Goal: Task Accomplishment & Management: Manage account settings

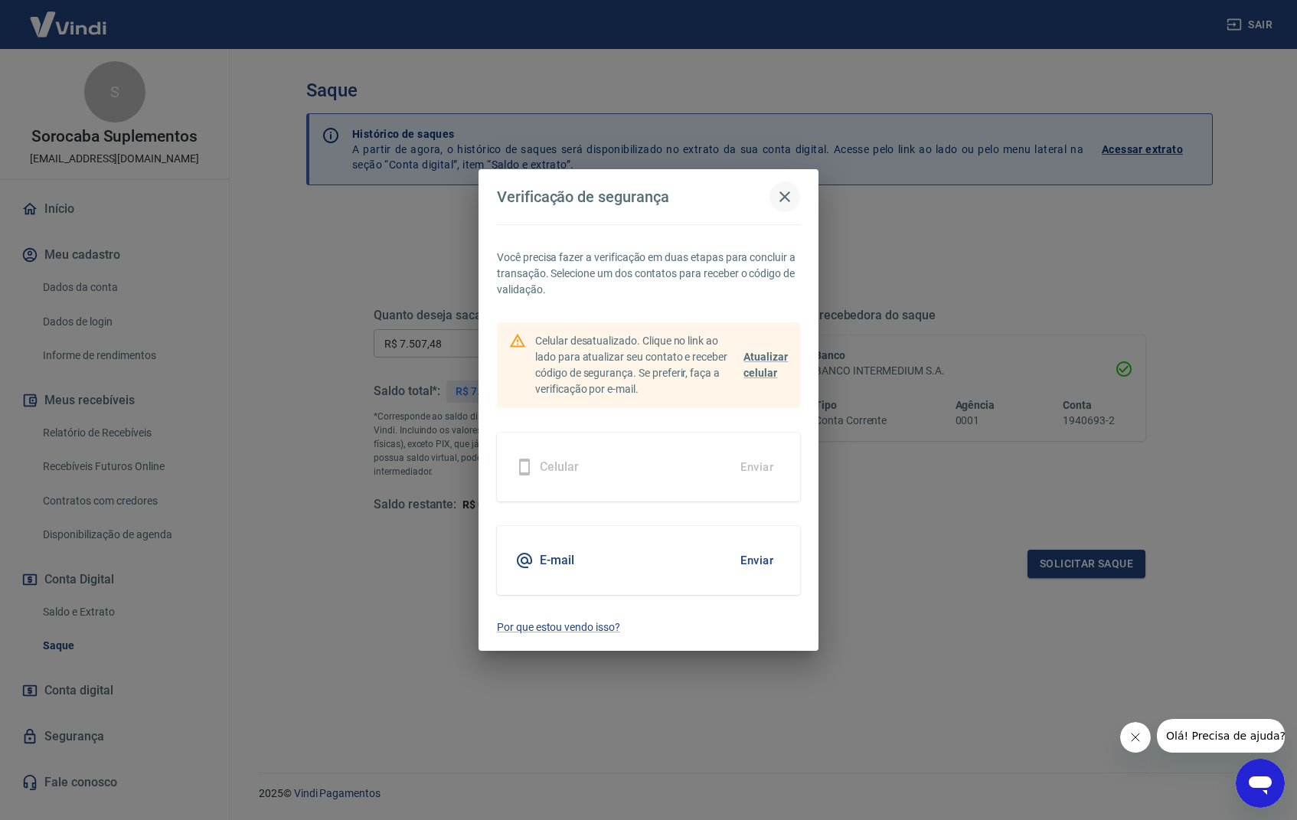
click at [787, 197] on icon "button" at bounding box center [785, 197] width 18 height 18
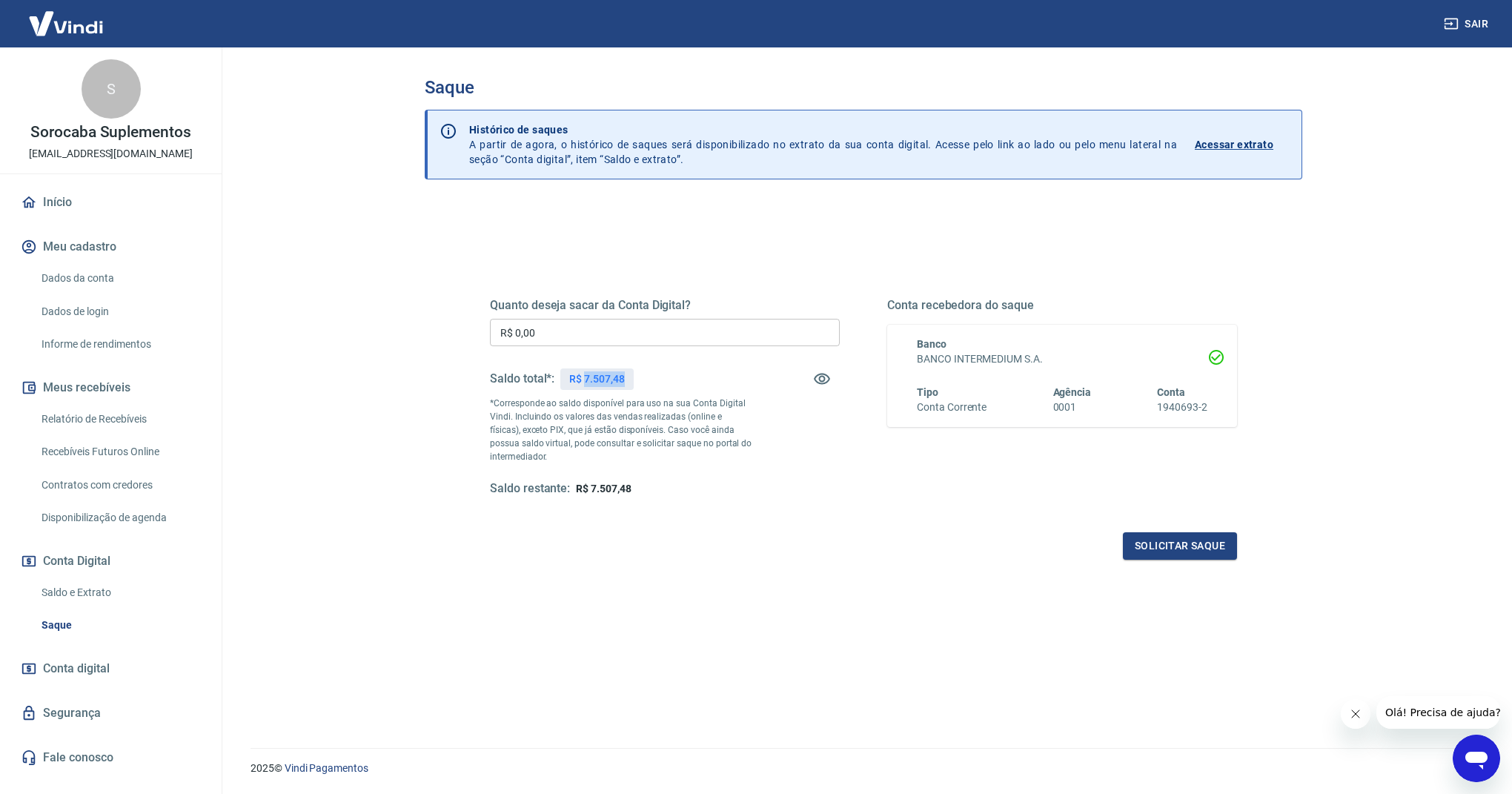
drag, startPoint x: 596, startPoint y: 378, endPoint x: 585, endPoint y: 374, distance: 11.7
click at [585, 374] on div "R$ 7.507,48" at bounding box center [596, 380] width 73 height 21
copy p "7.507,48"
drag, startPoint x: 589, startPoint y: 334, endPoint x: 384, endPoint y: 333, distance: 205.0
click at [384, 333] on main "Saque Histórico de saques A partir de agora, o histórico de saques será disponi…" at bounding box center [863, 420] width 1297 height 747
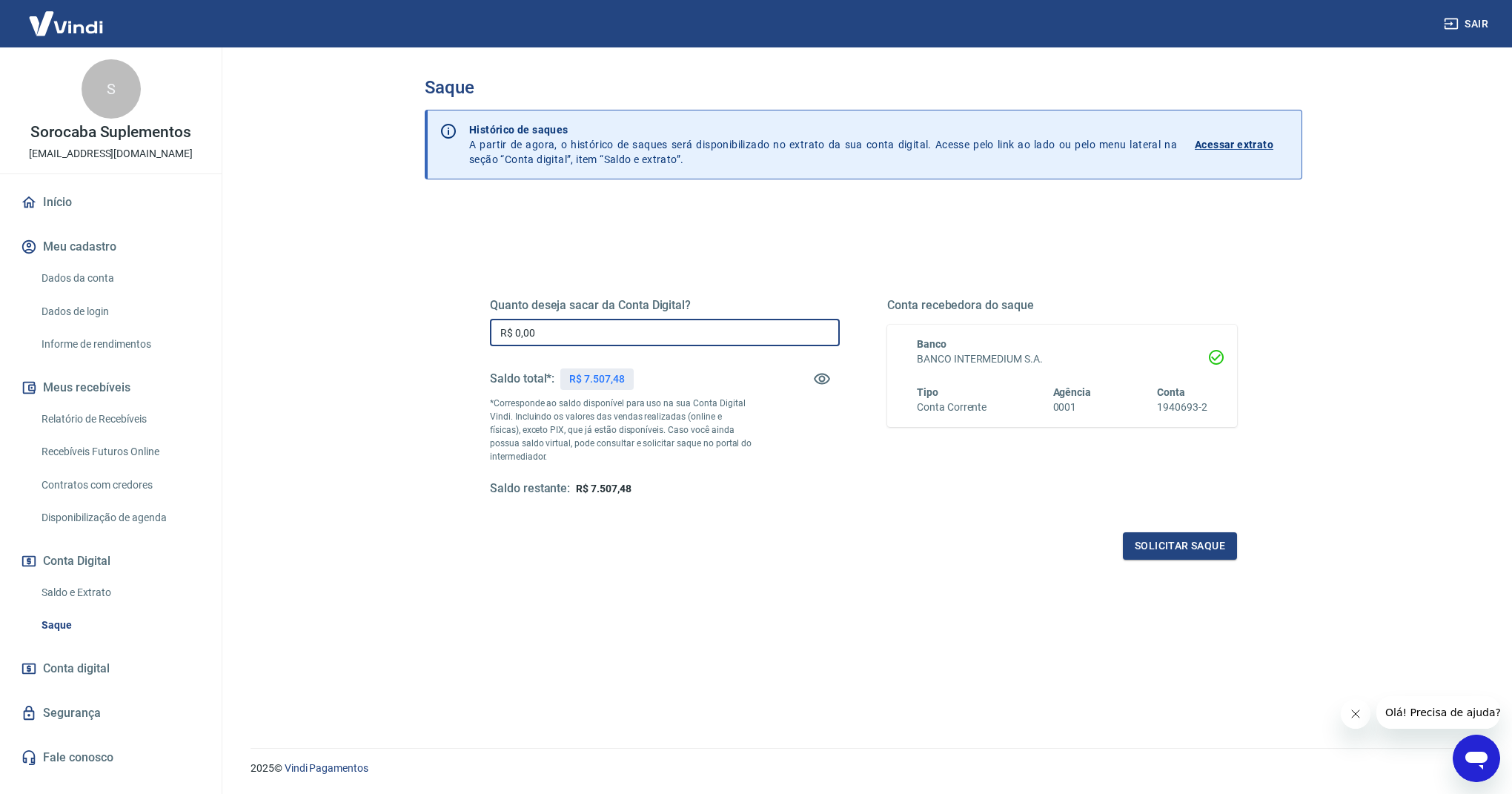
paste input "7.507,48"
type input "R$ 7.507,48"
click at [1171, 548] on button "Solicitar saque" at bounding box center [1180, 546] width 114 height 27
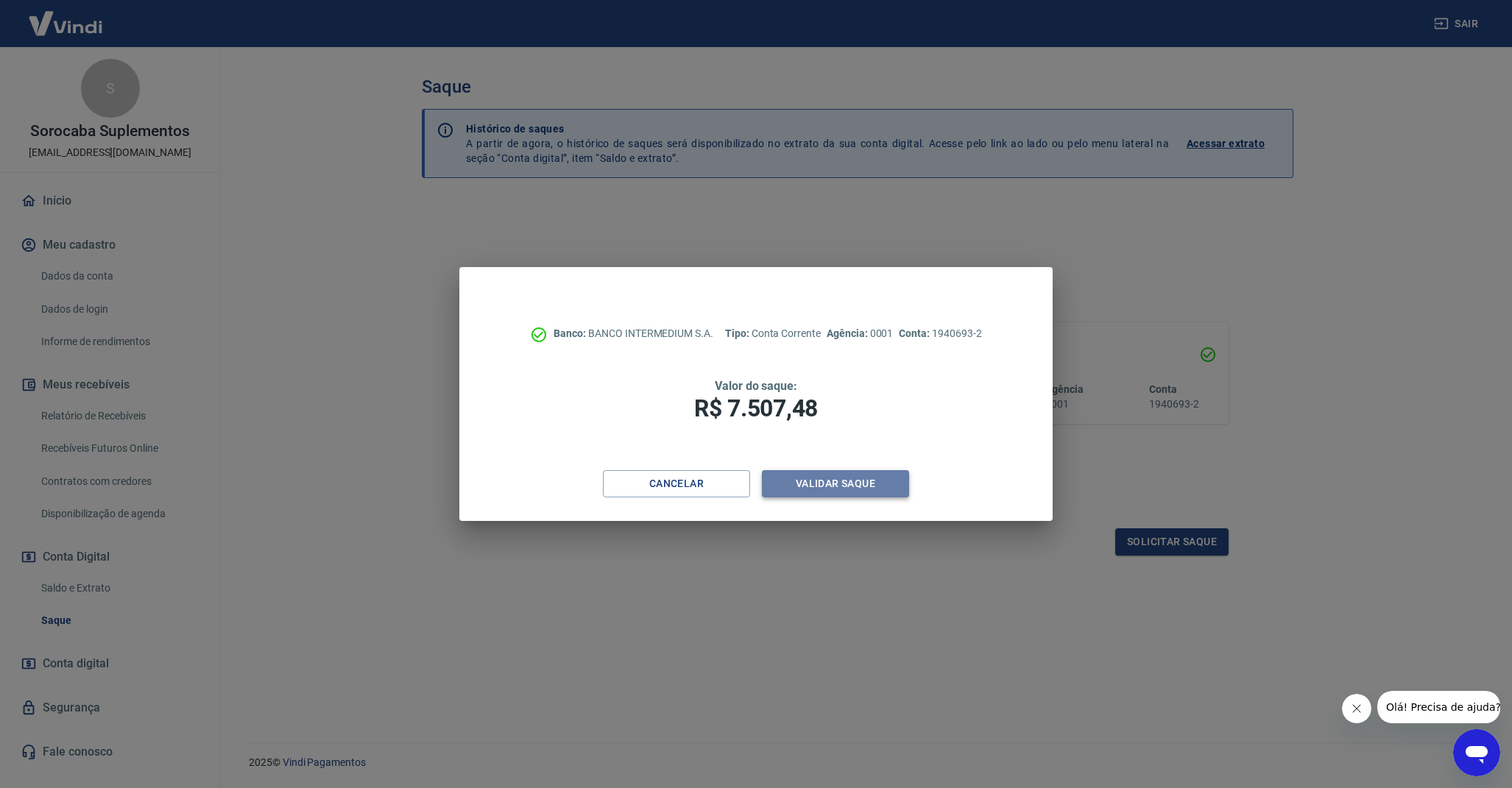
click at [853, 480] on button "Validar saque" at bounding box center [834, 483] width 147 height 27
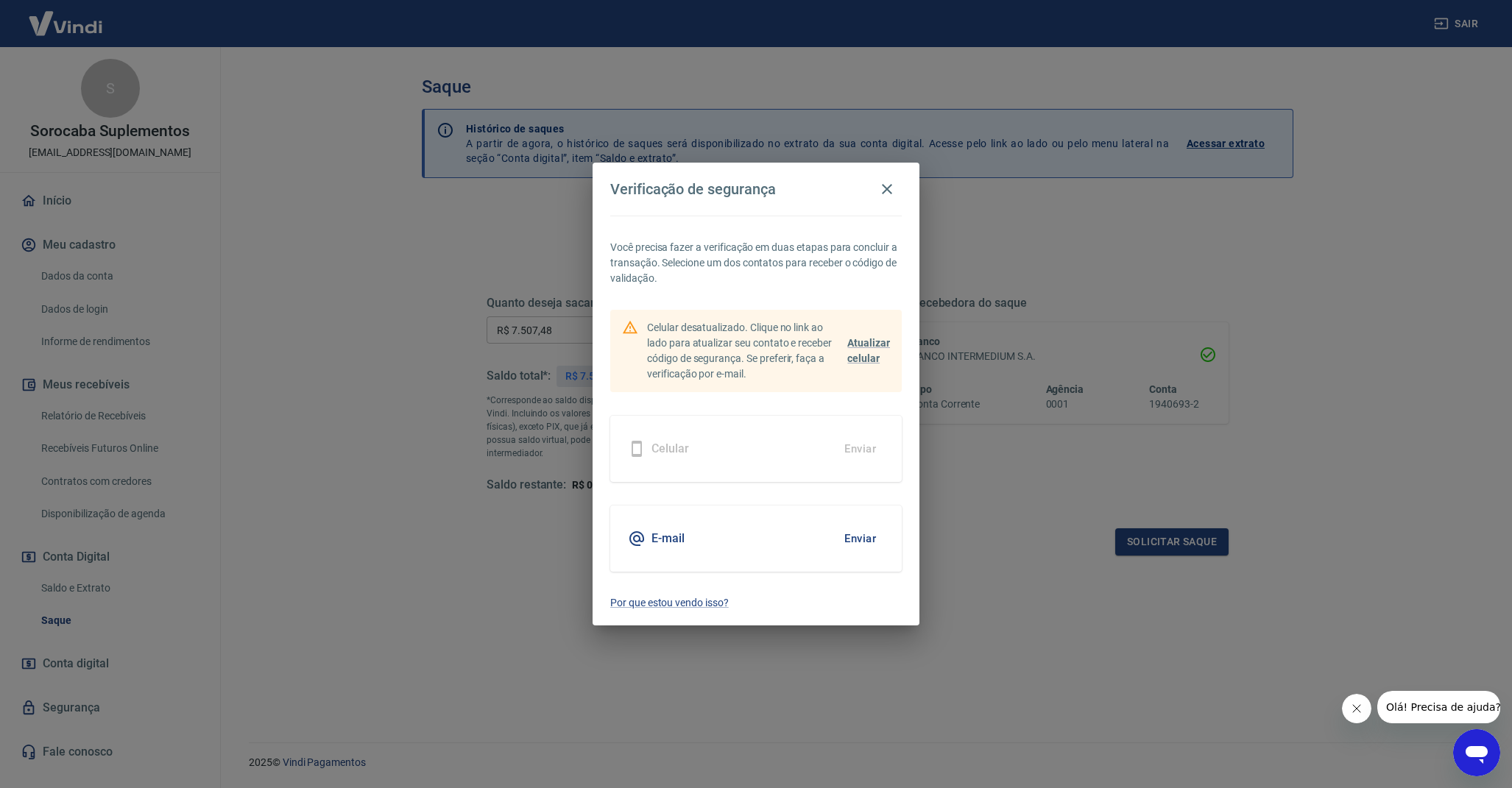
click at [873, 544] on button "Enviar" at bounding box center [860, 538] width 48 height 31
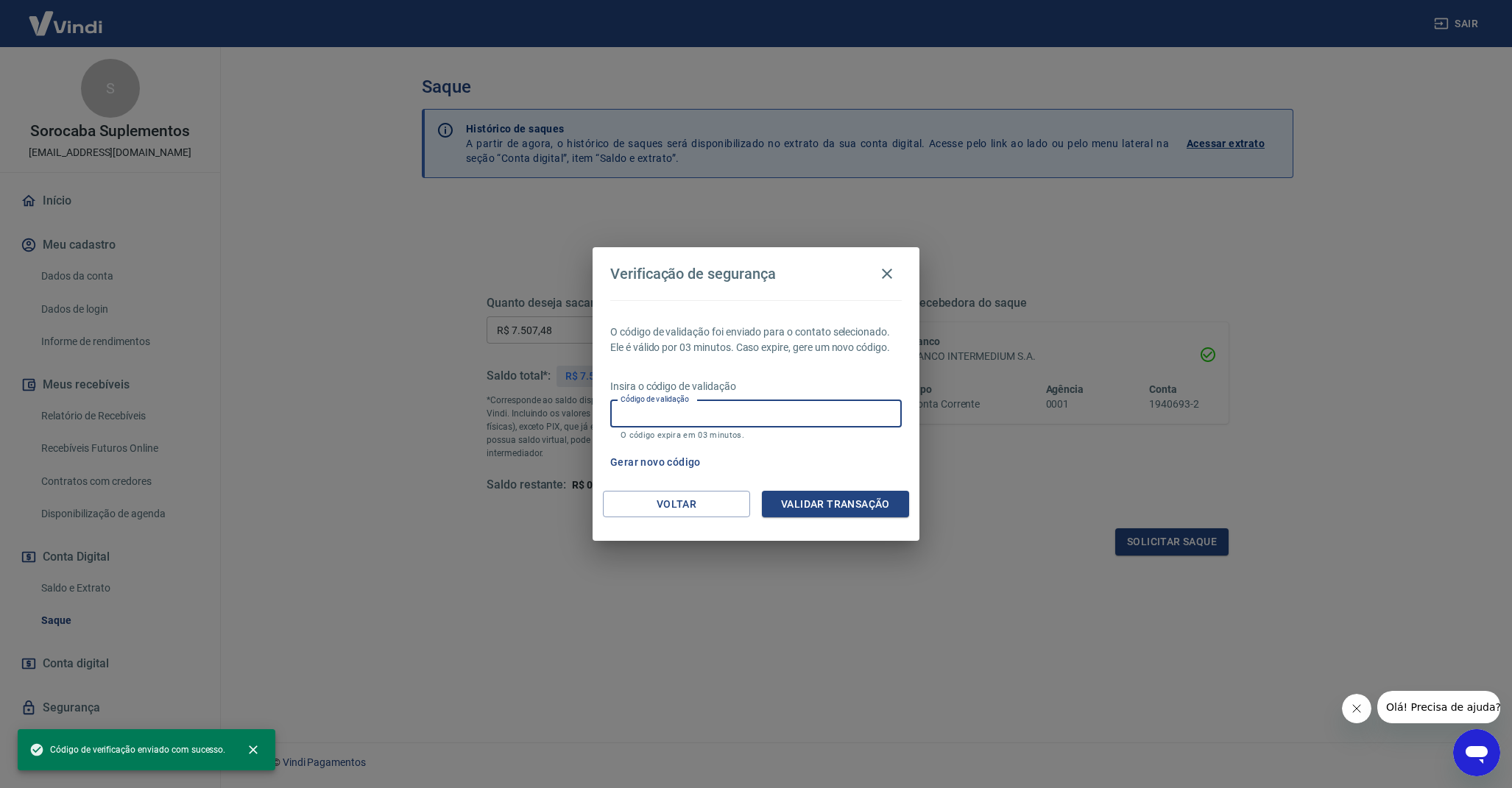
click at [806, 415] on input "Código de validação" at bounding box center [756, 414] width 291 height 27
paste input "277550"
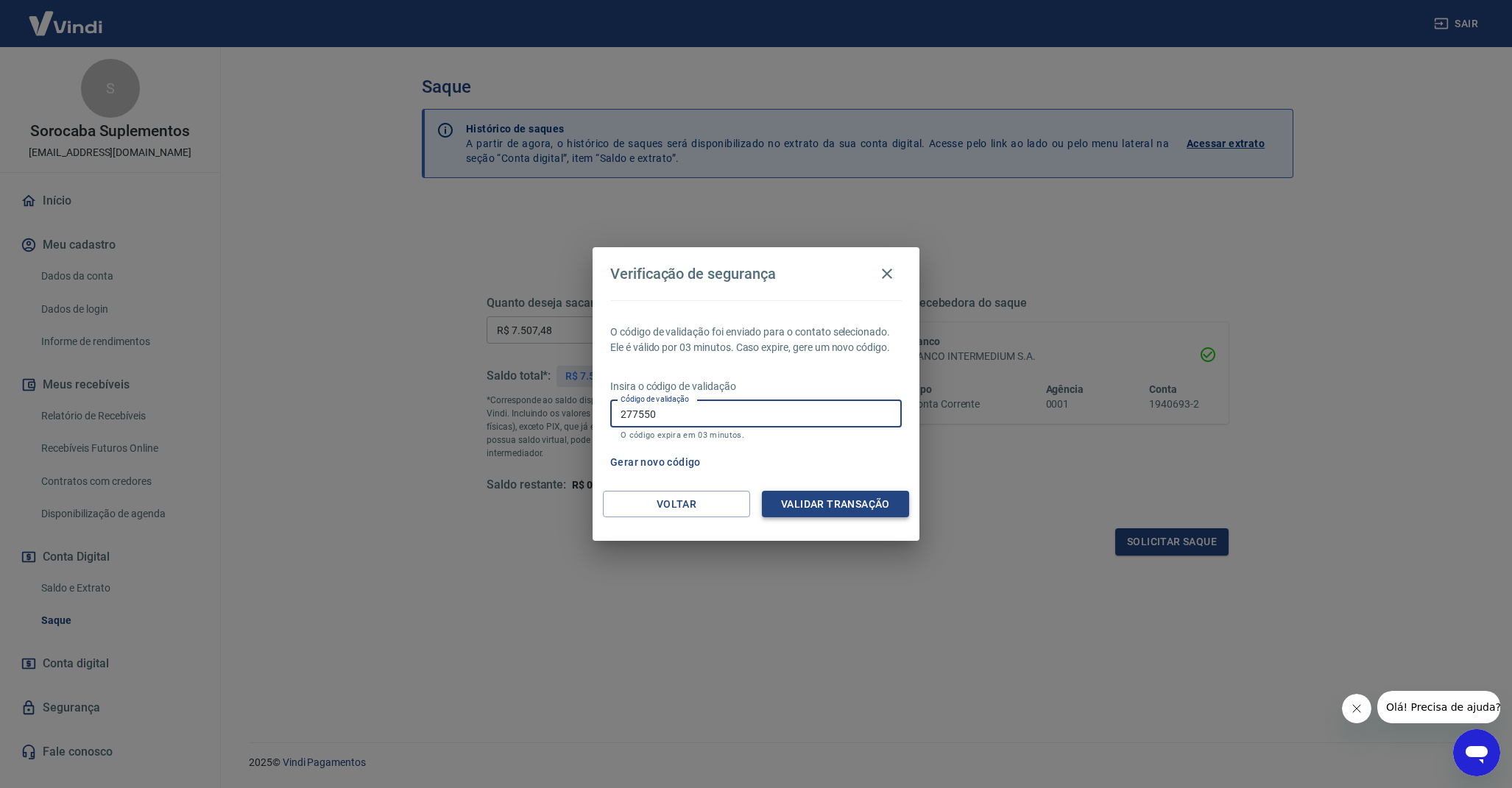
type input "277550"
click at [830, 501] on button "Validar transação" at bounding box center [834, 505] width 147 height 27
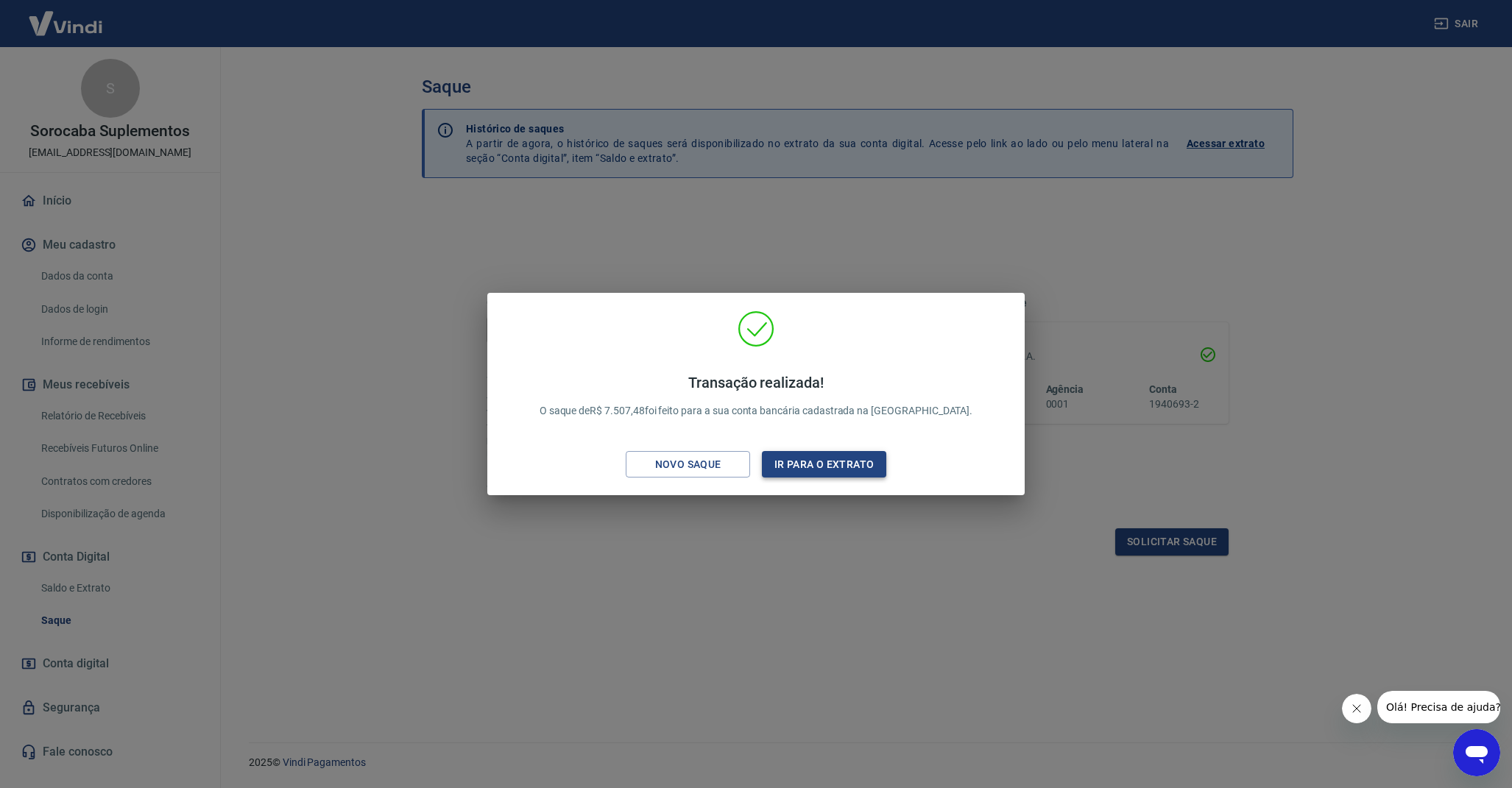
click at [812, 462] on button "Ir para o extrato" at bounding box center [823, 464] width 124 height 27
